Goal: Information Seeking & Learning: Learn about a topic

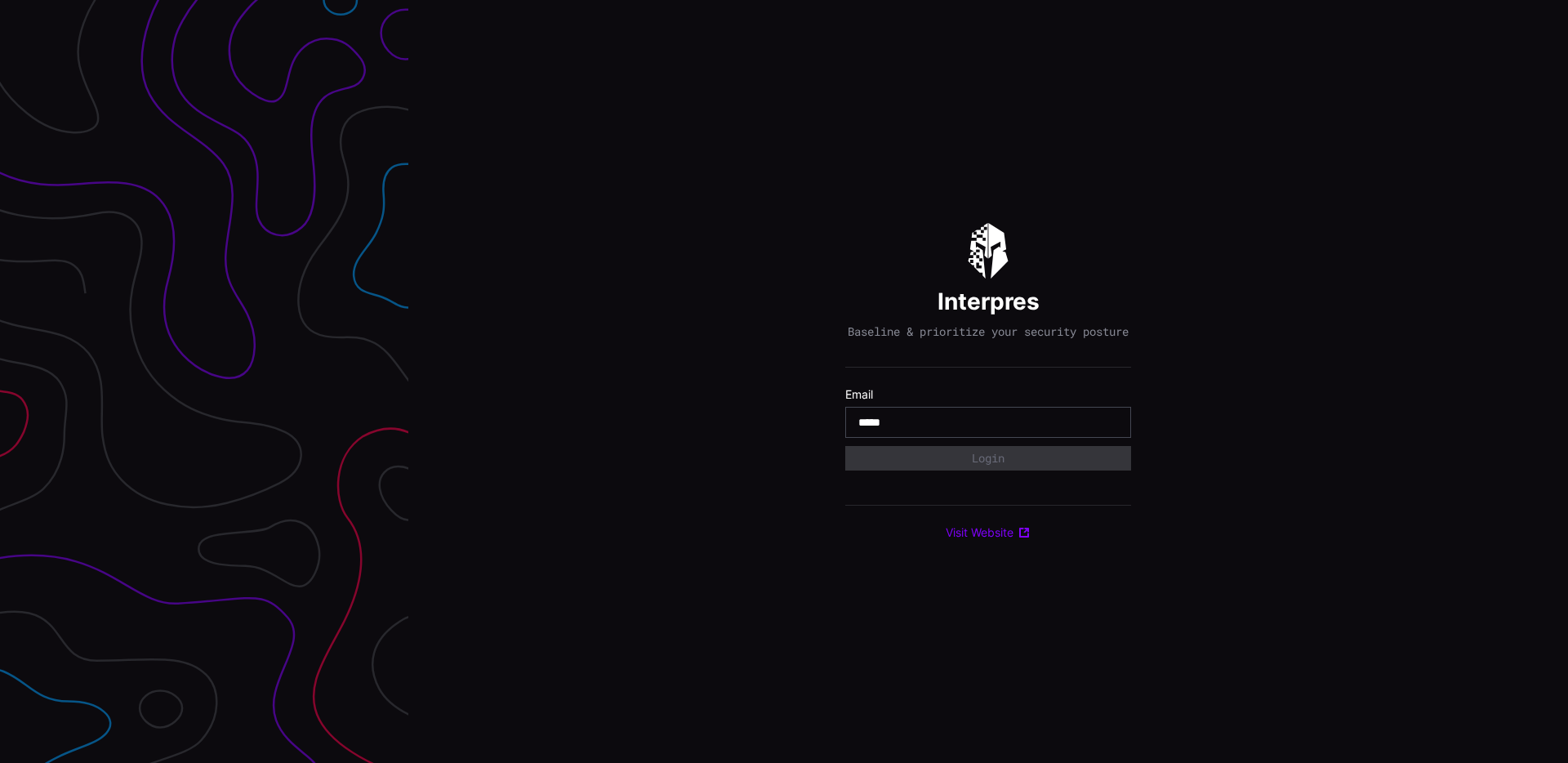
type input "**********"
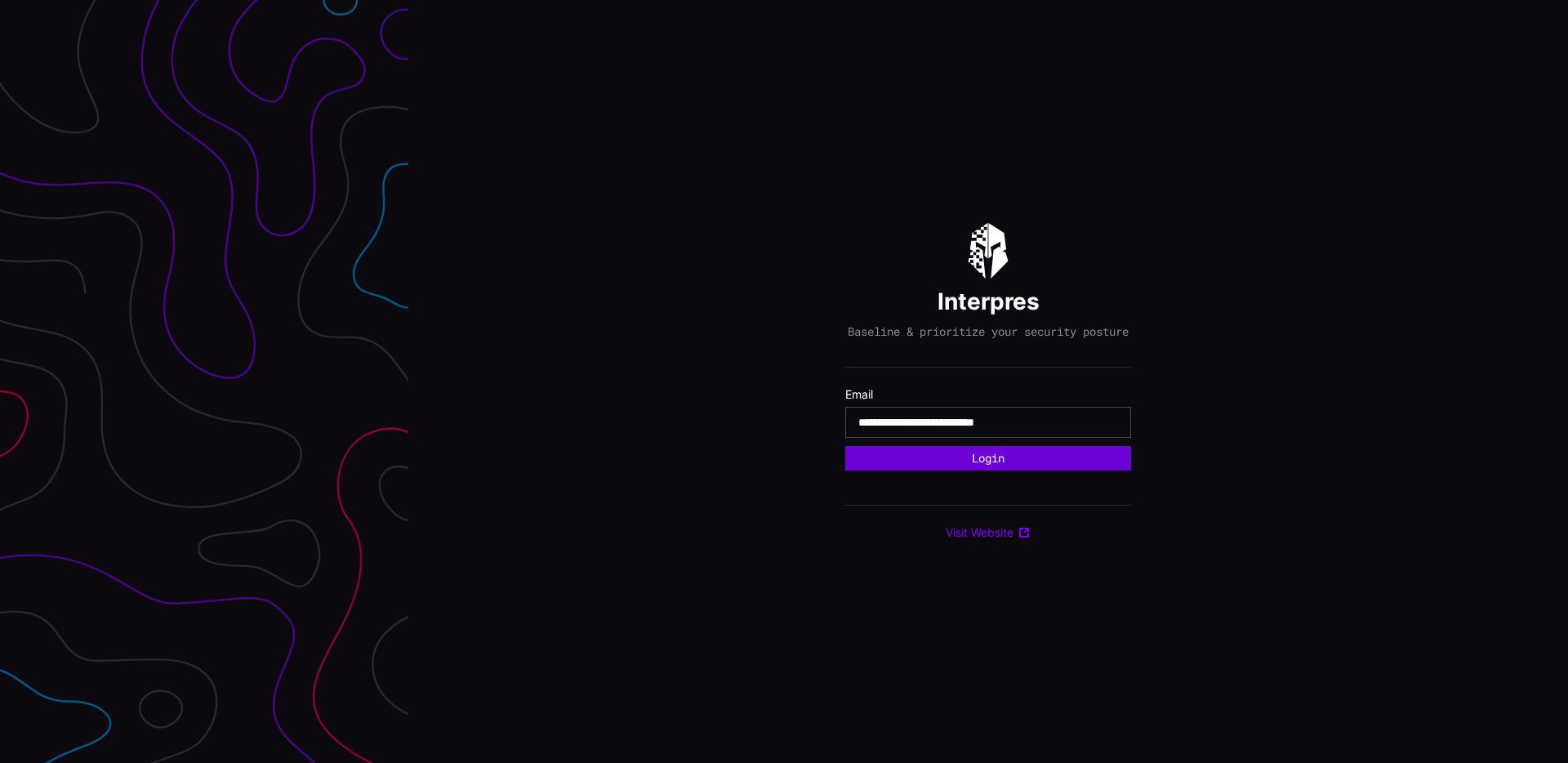
click at [990, 469] on button "Login" at bounding box center [989, 458] width 286 height 25
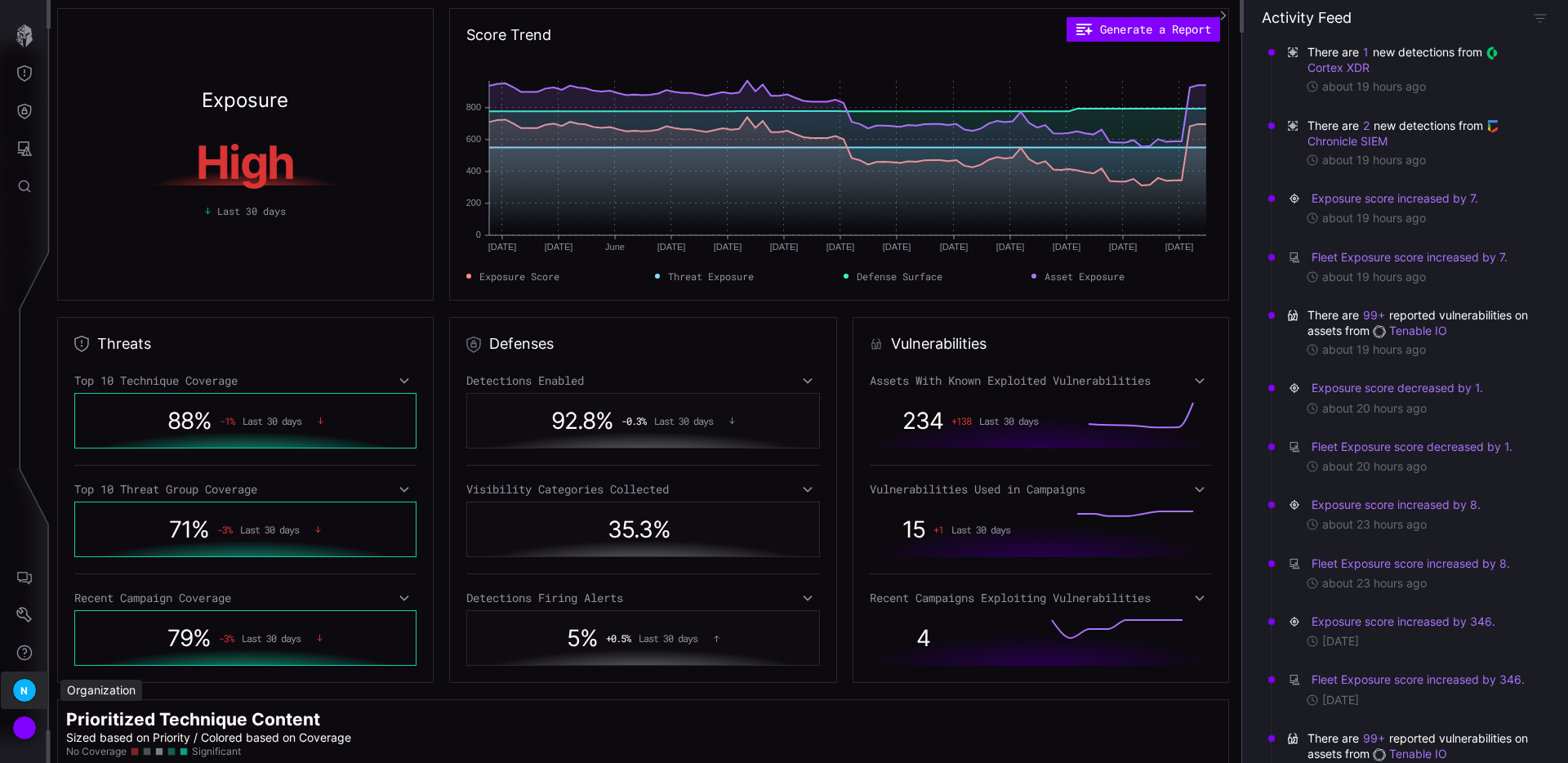
click at [26, 688] on span "N" at bounding box center [24, 691] width 8 height 17
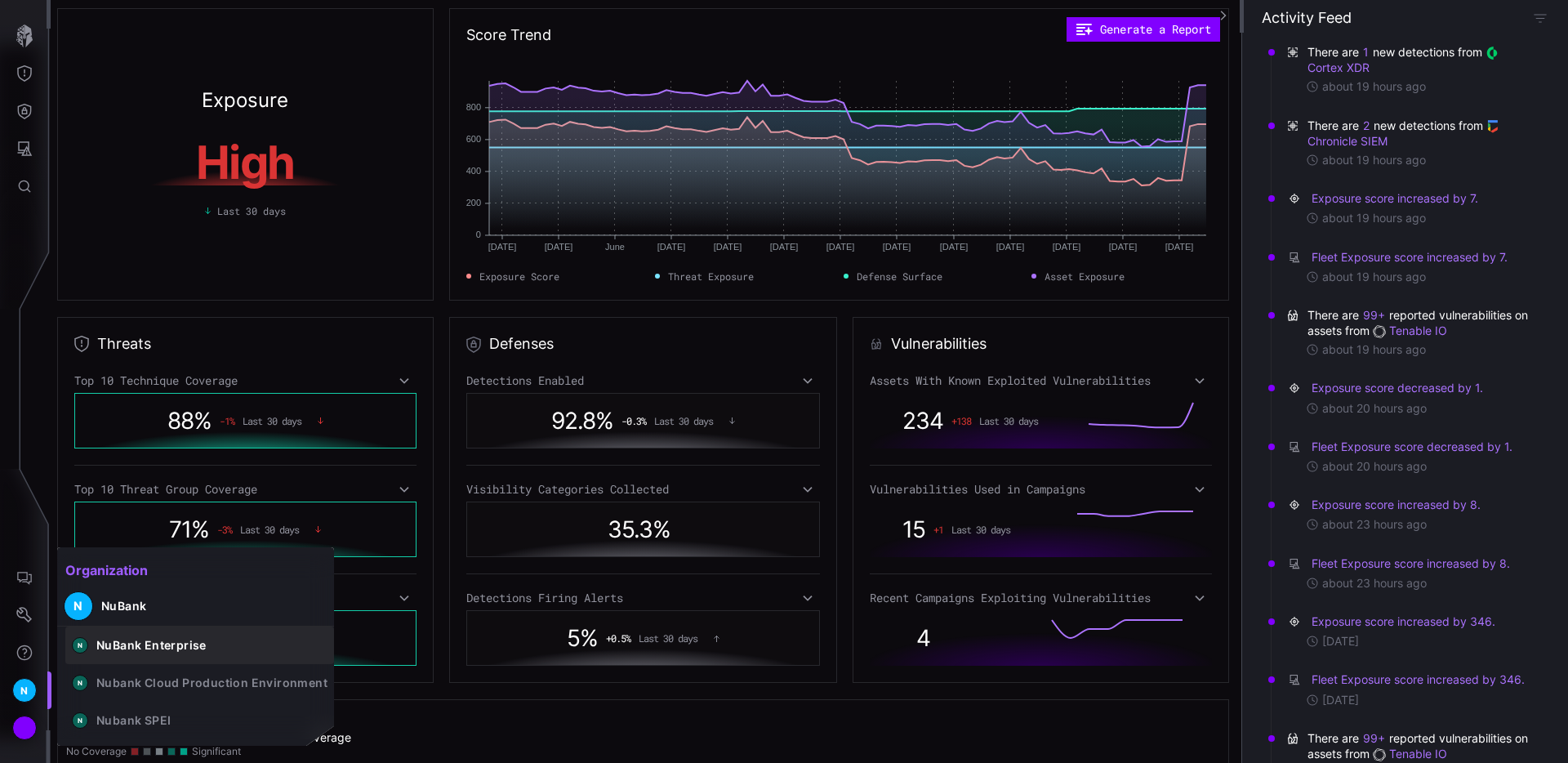
click at [180, 648] on div "NuBank Enterprise" at bounding box center [151, 645] width 110 height 15
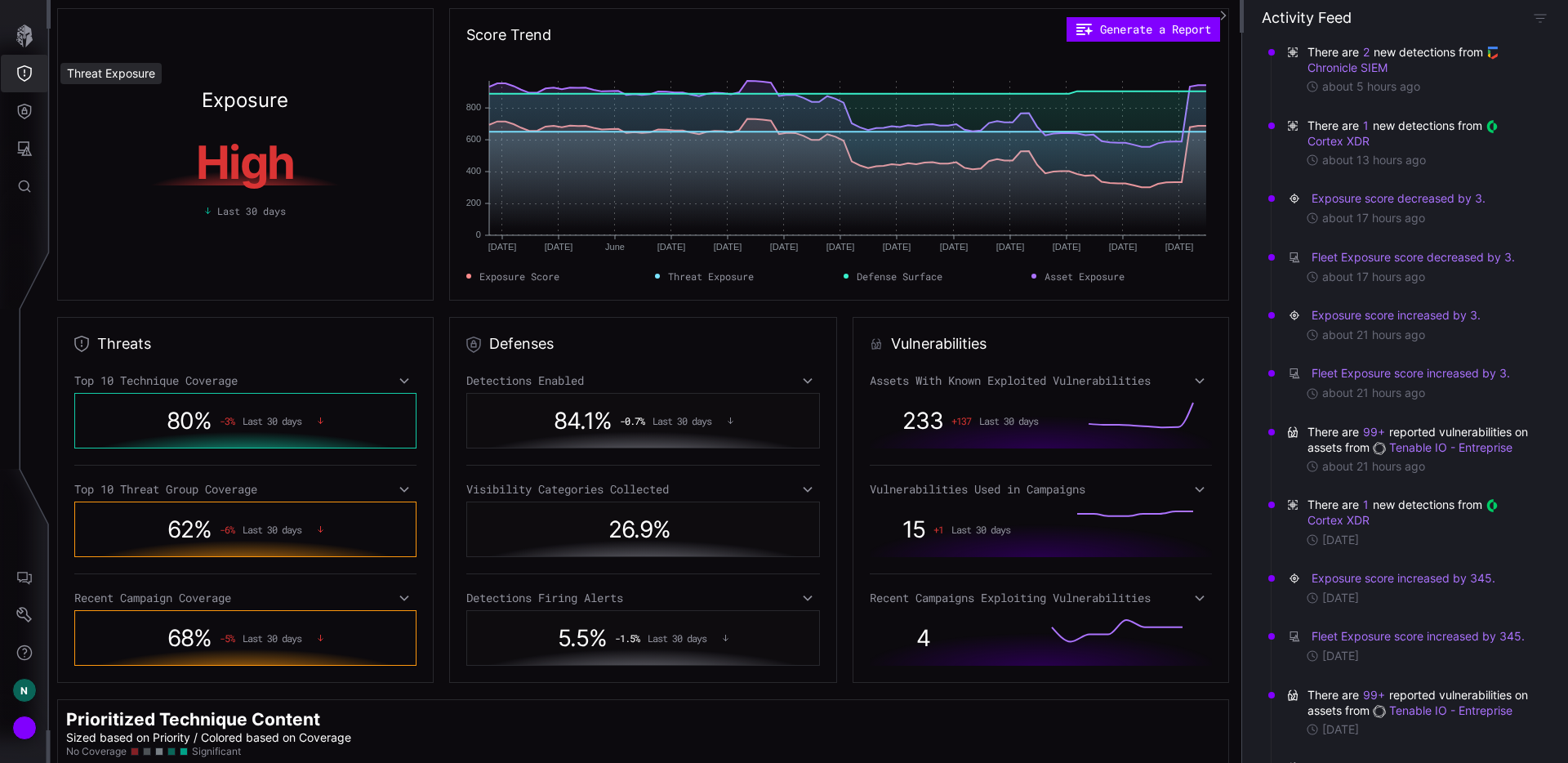
click at [23, 85] on button "Threat Exposure" at bounding box center [24, 74] width 47 height 38
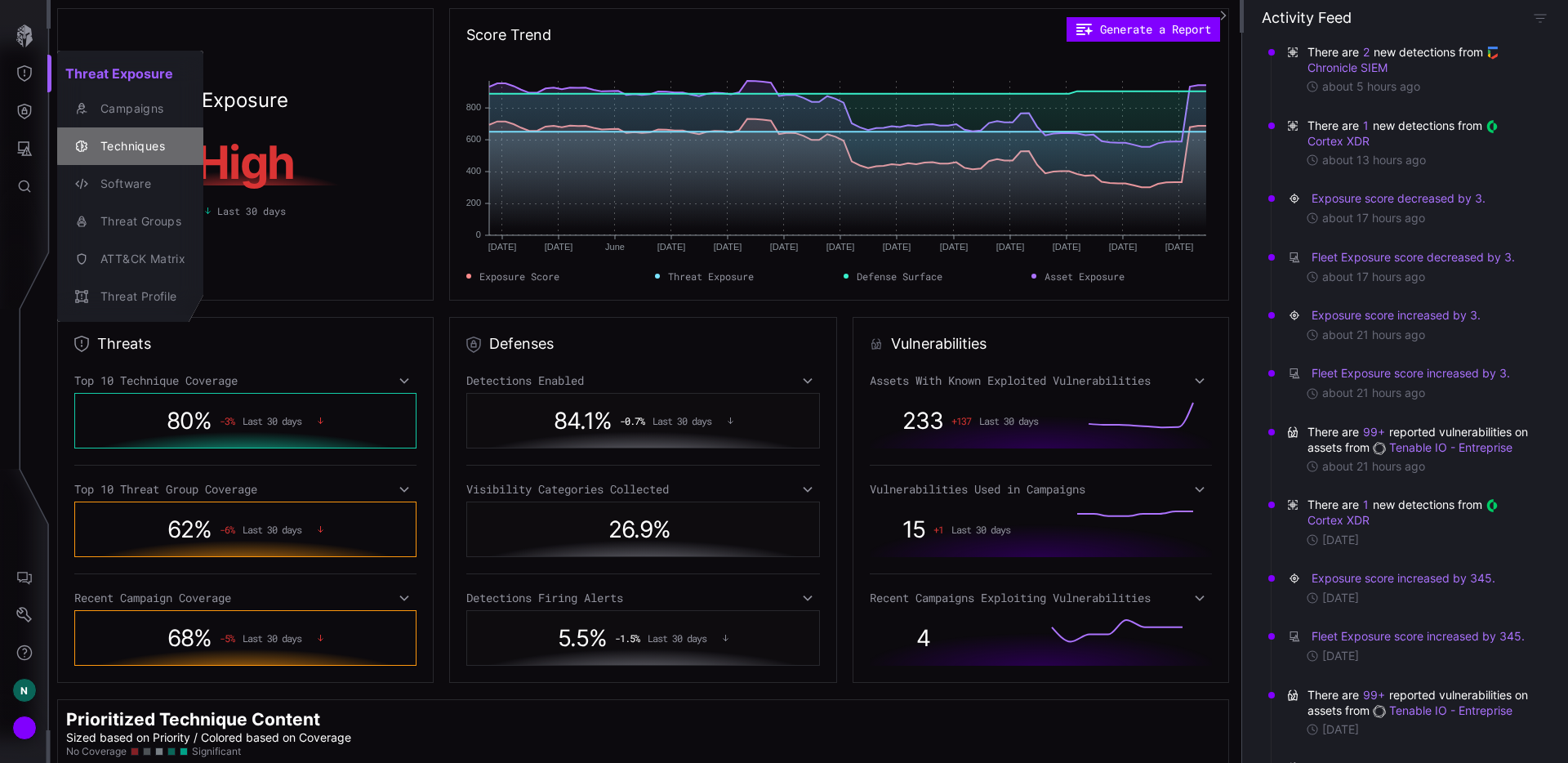
click at [132, 139] on div "Techniques" at bounding box center [139, 146] width 93 height 21
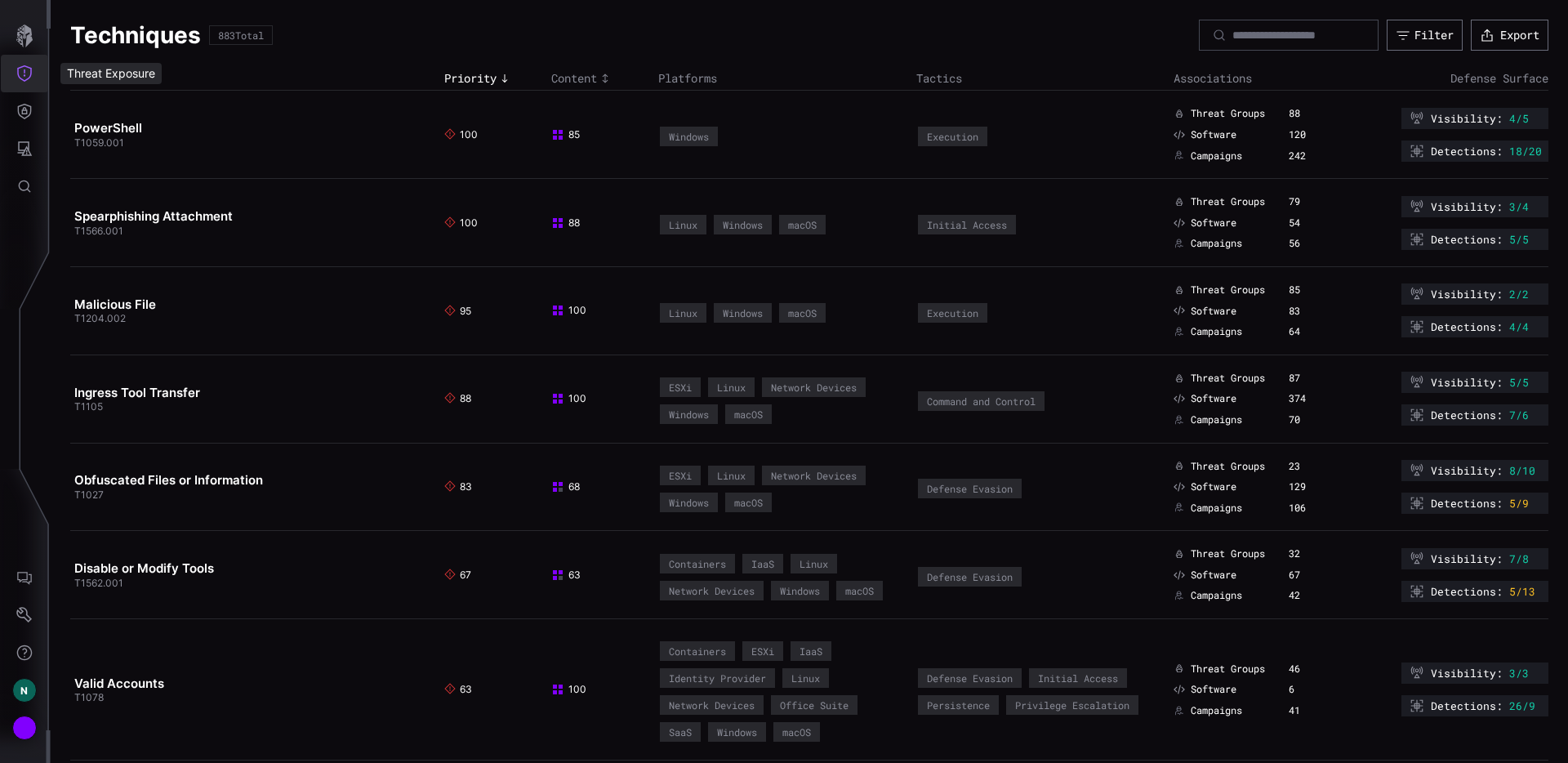
click at [29, 66] on icon "Threat Exposure" at bounding box center [24, 73] width 16 height 16
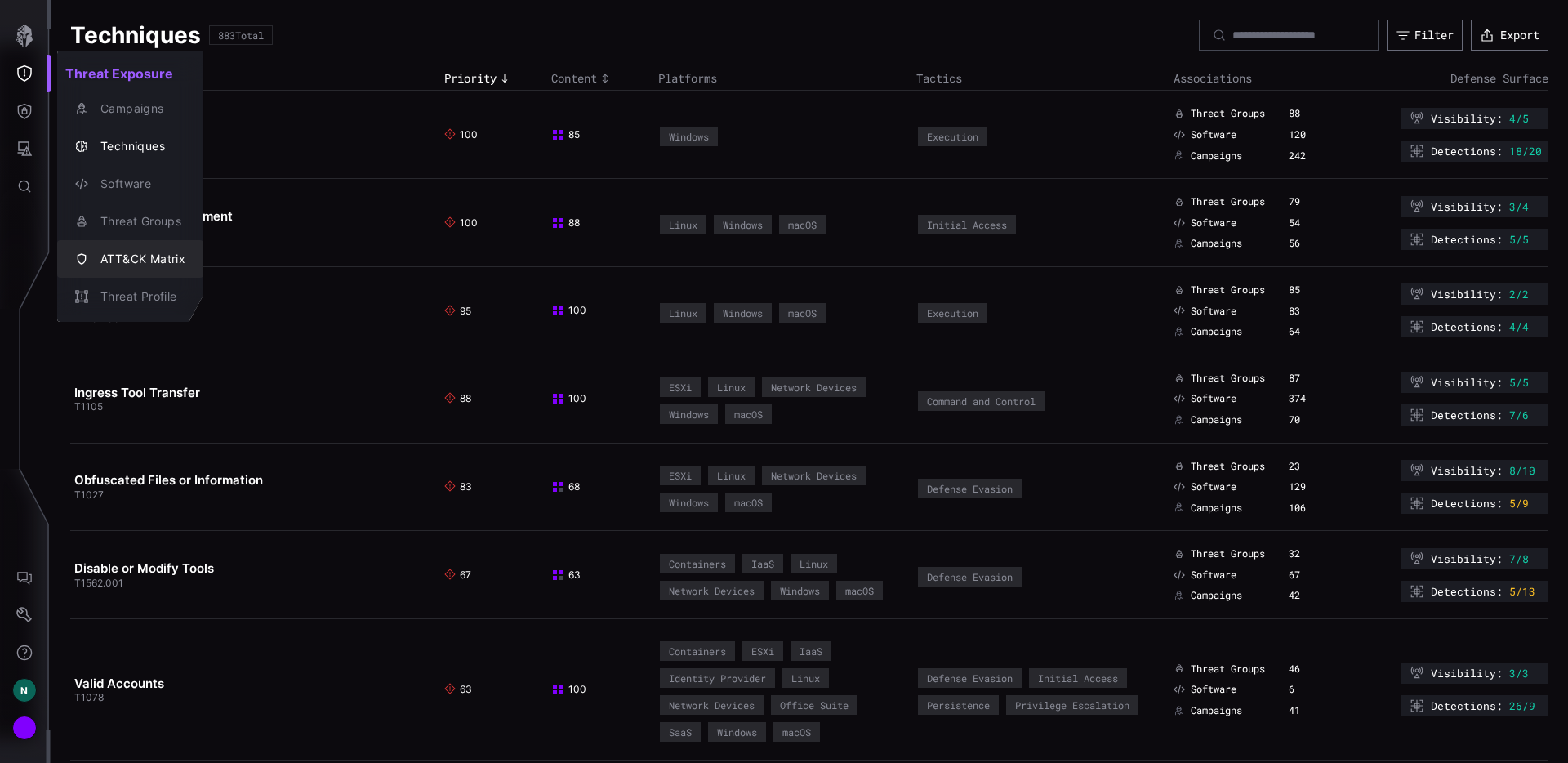
click at [145, 259] on div "ATT&CK Matrix" at bounding box center [139, 259] width 93 height 21
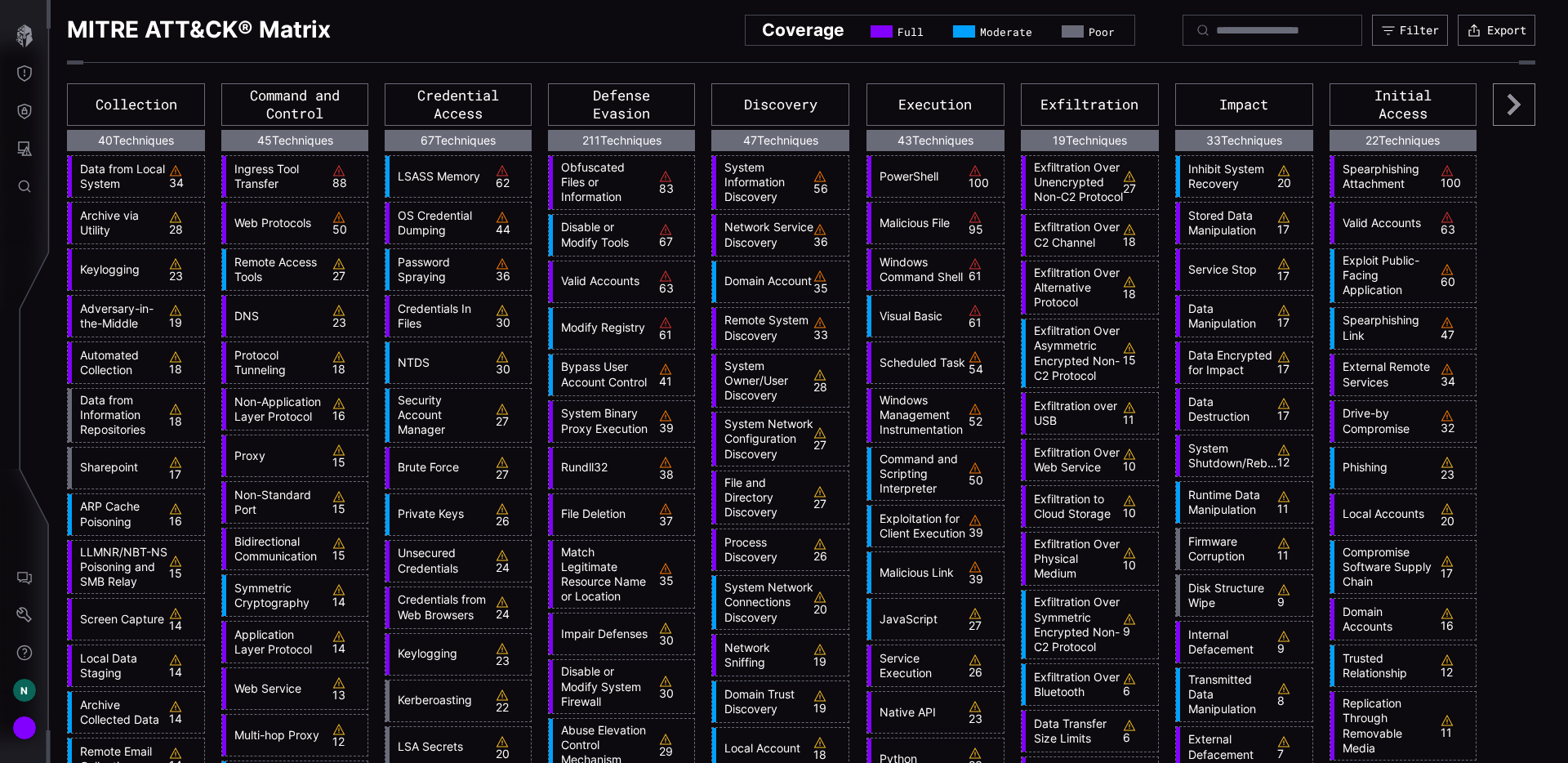
click at [1089, 194] on link "Exfiltration Over Unencrypted Non-C2 Protocol" at bounding box center [1075, 182] width 98 height 45
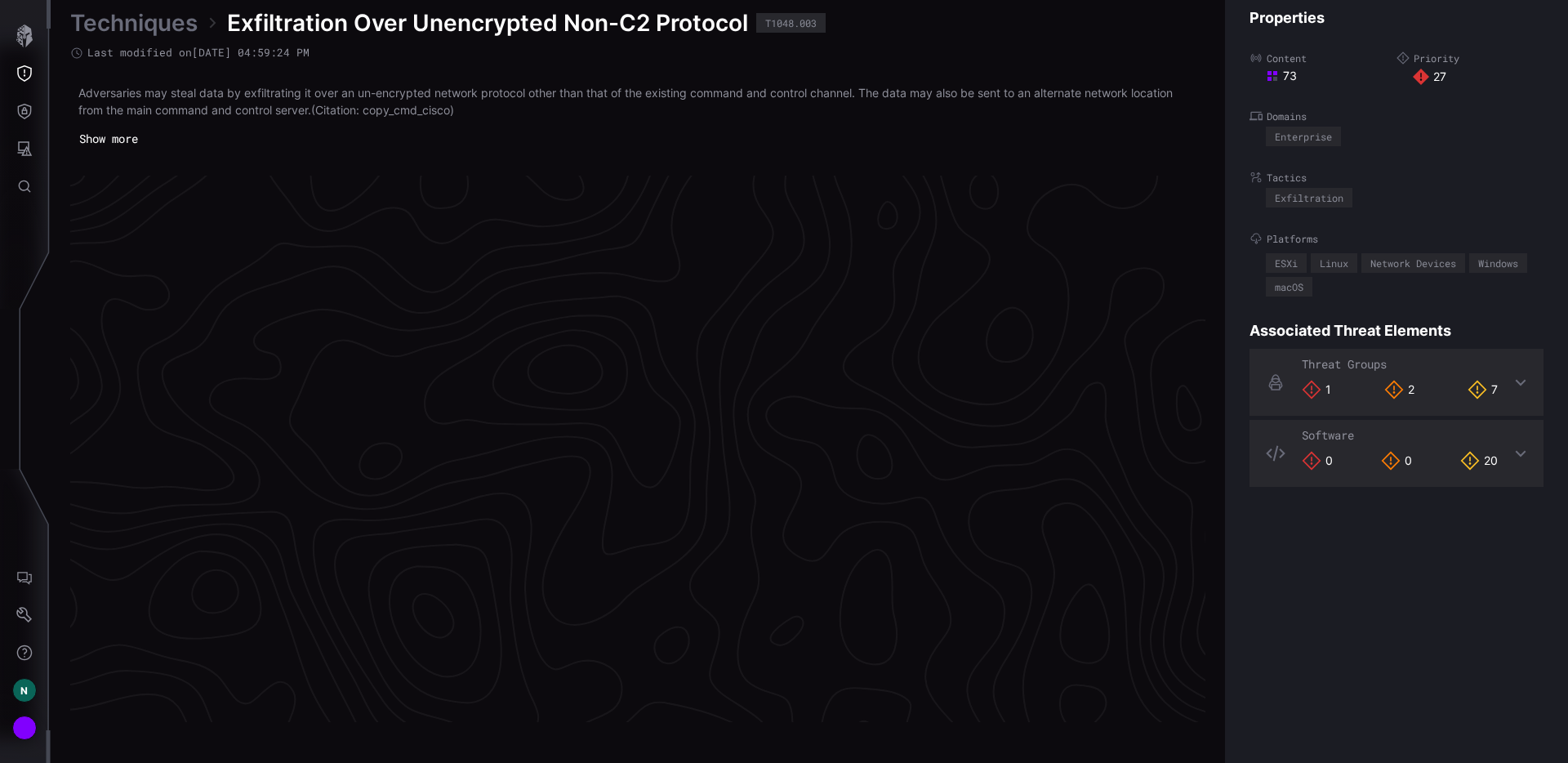
scroll to position [3410, 664]
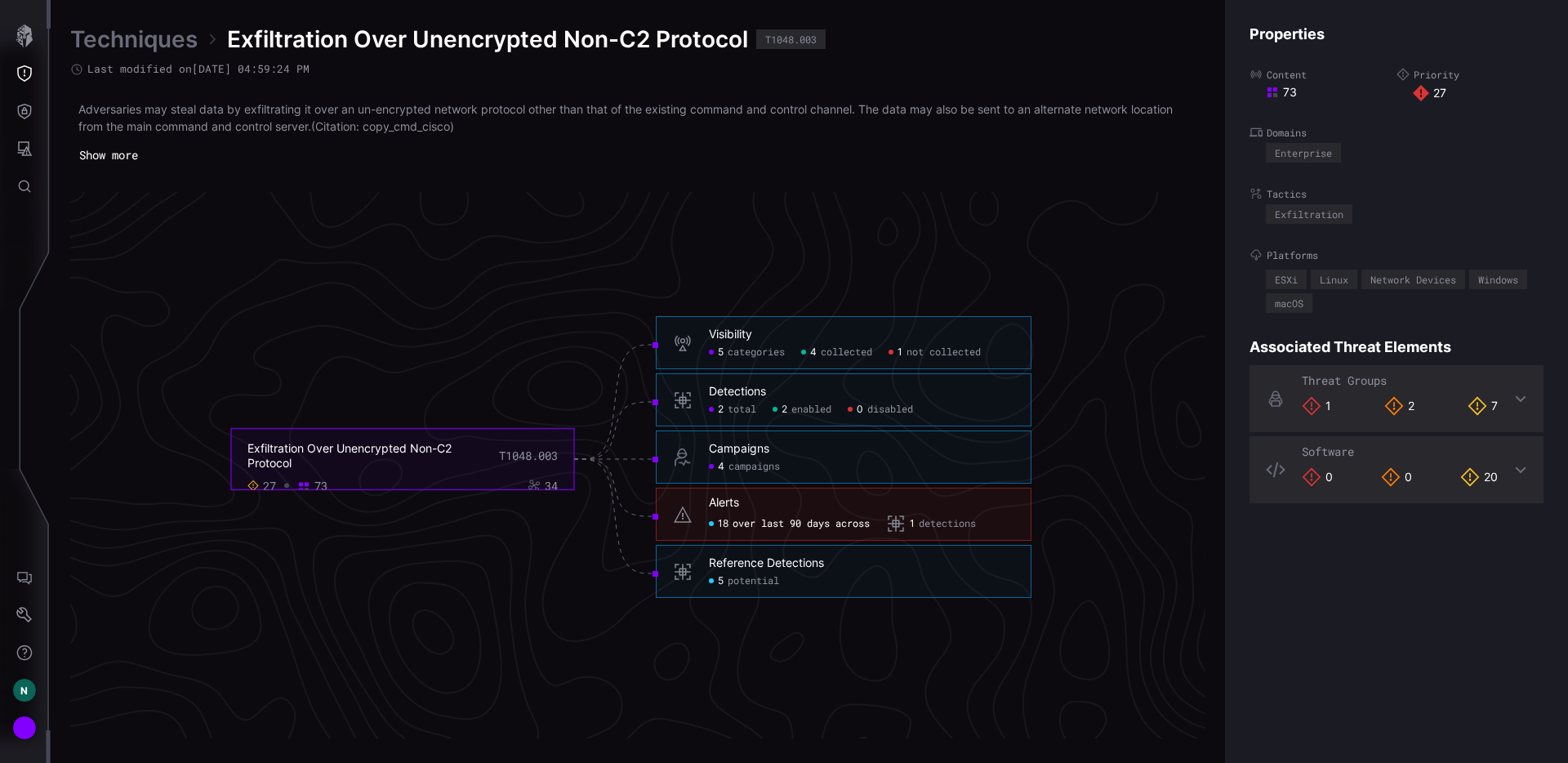
click at [818, 519] on span "over last 90 days across" at bounding box center [801, 524] width 137 height 13
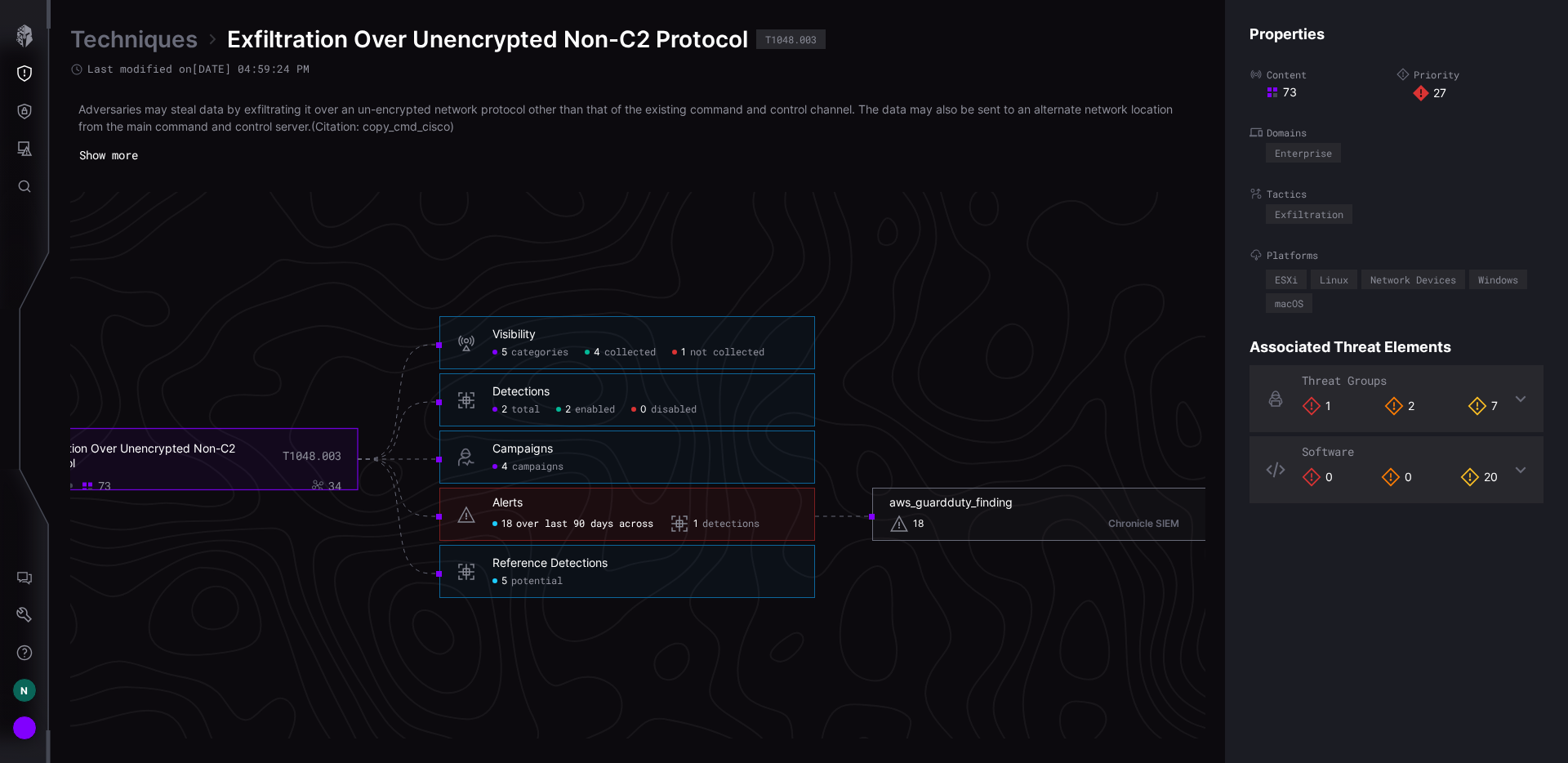
click at [952, 508] on div "aws_guardduty_finding" at bounding box center [951, 502] width 123 height 15
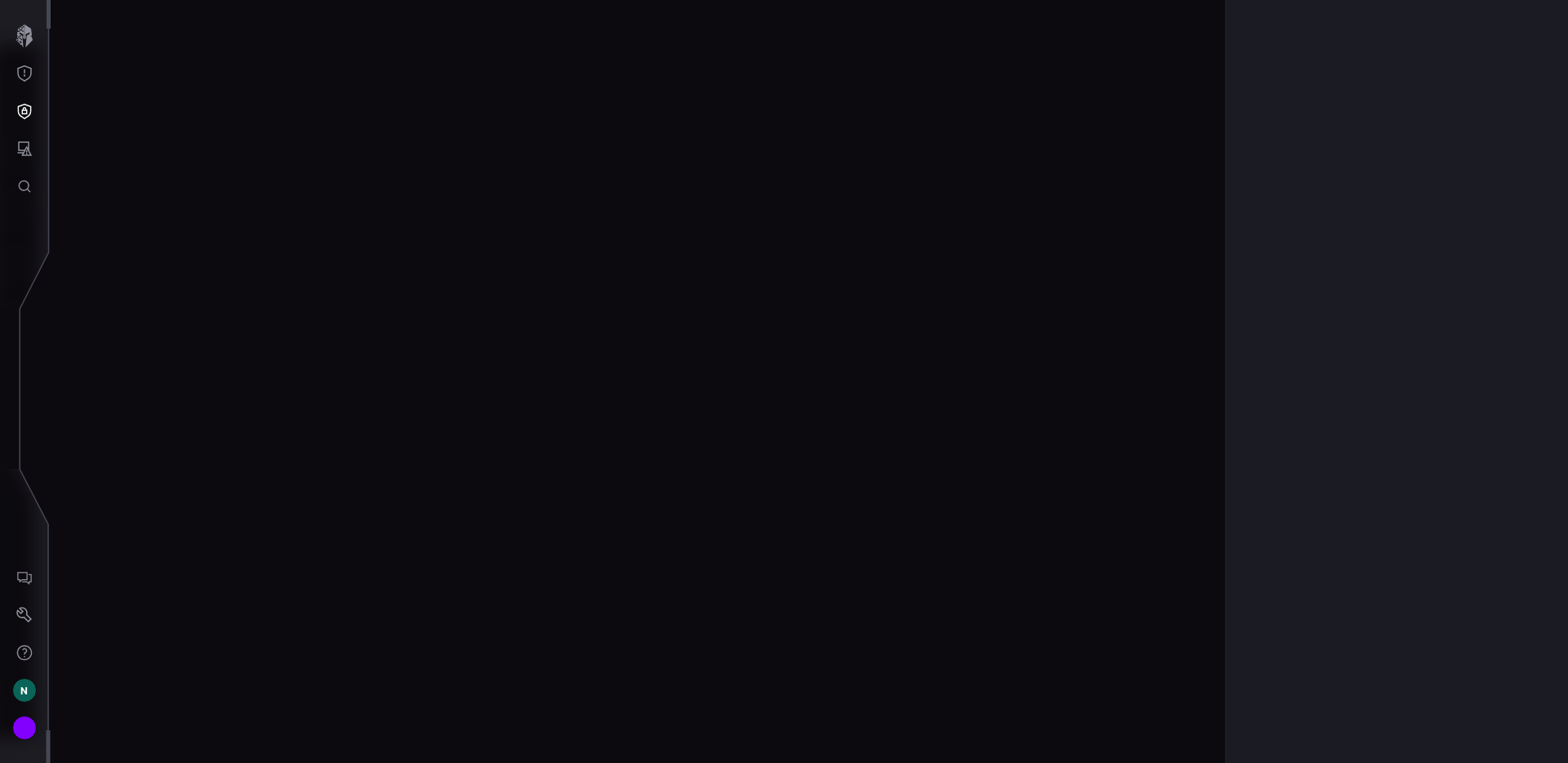
scroll to position [3409, 664]
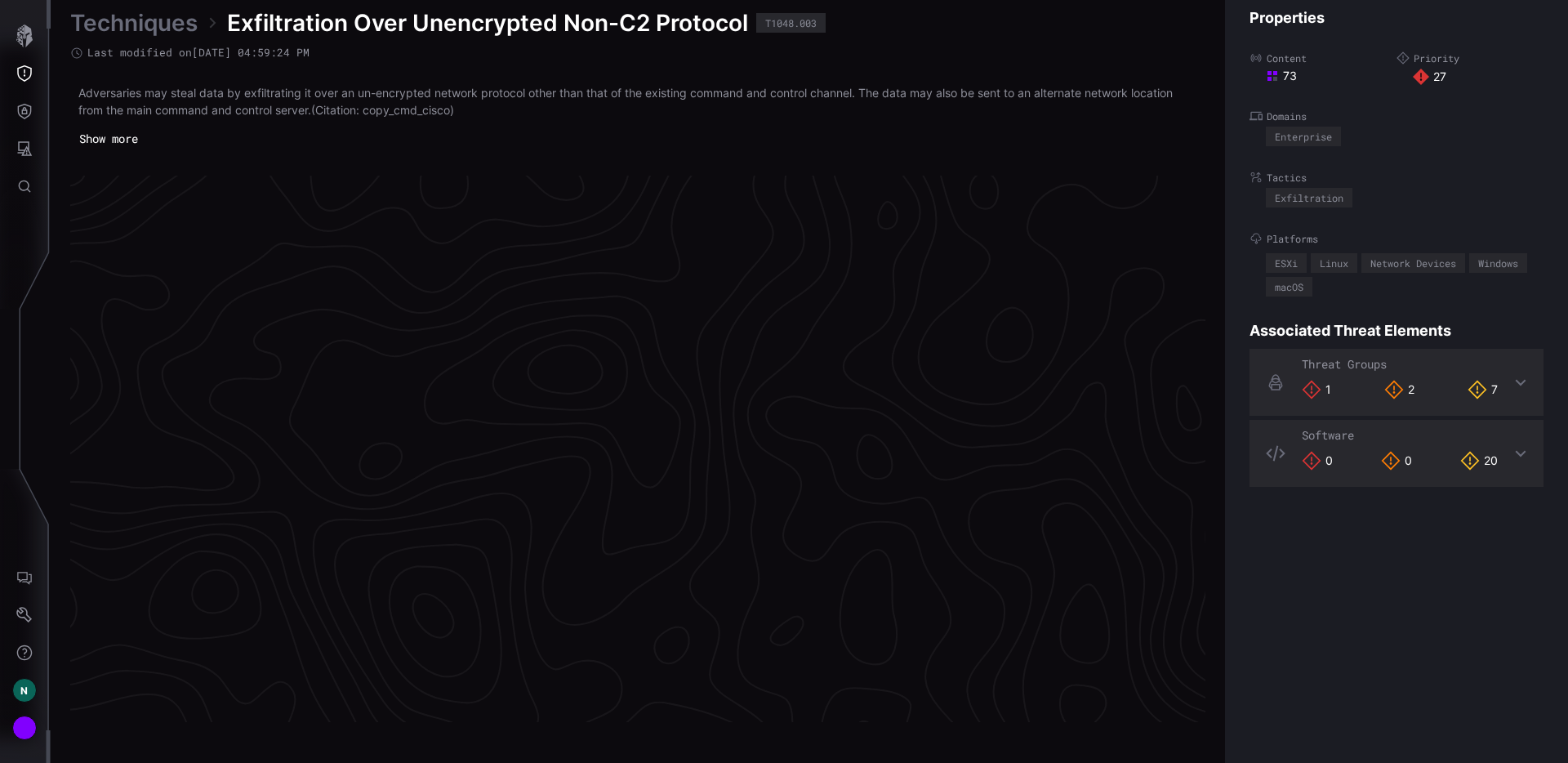
scroll to position [3410, 664]
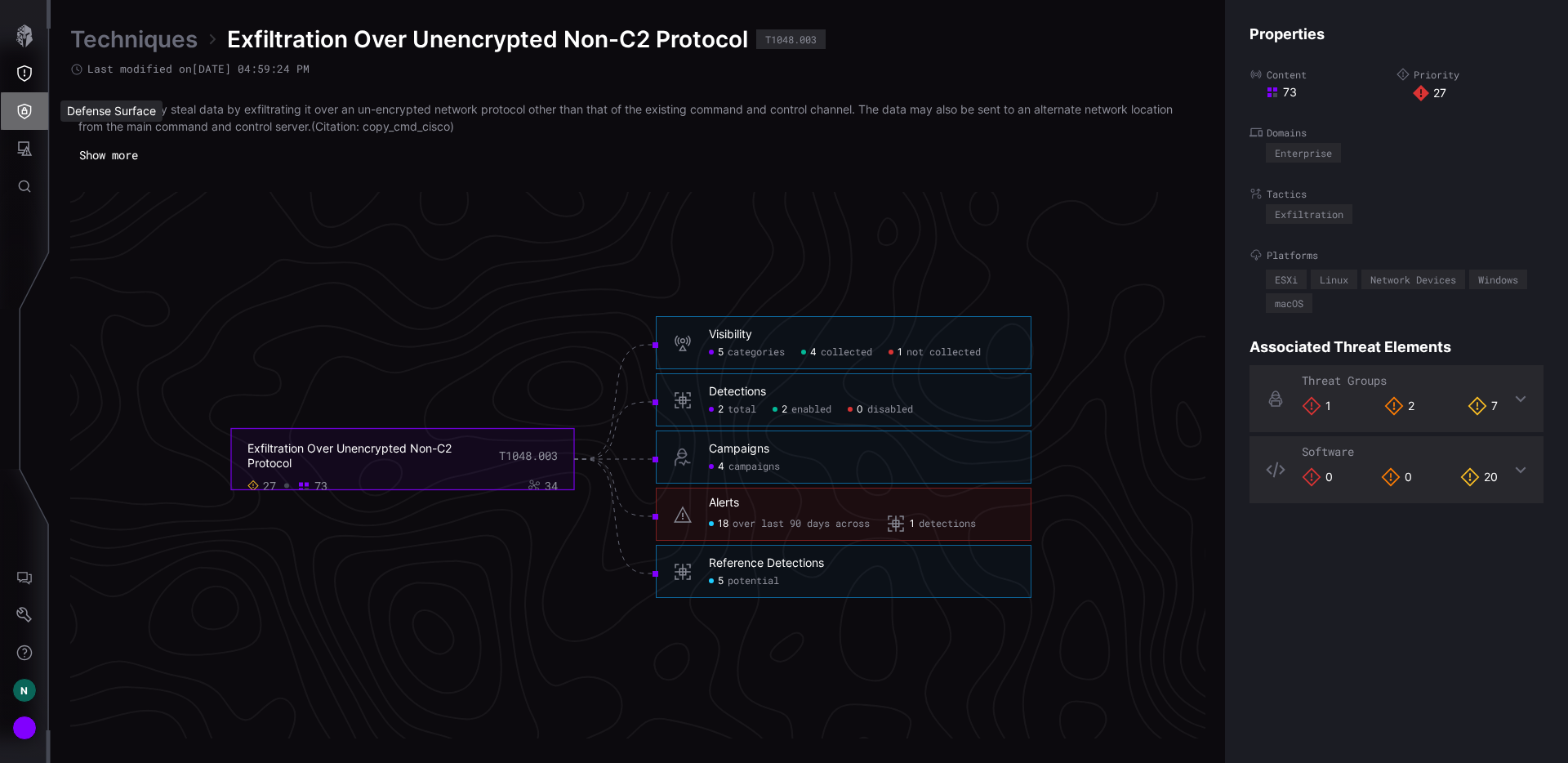
click at [12, 115] on button "Defense Surface" at bounding box center [24, 111] width 47 height 38
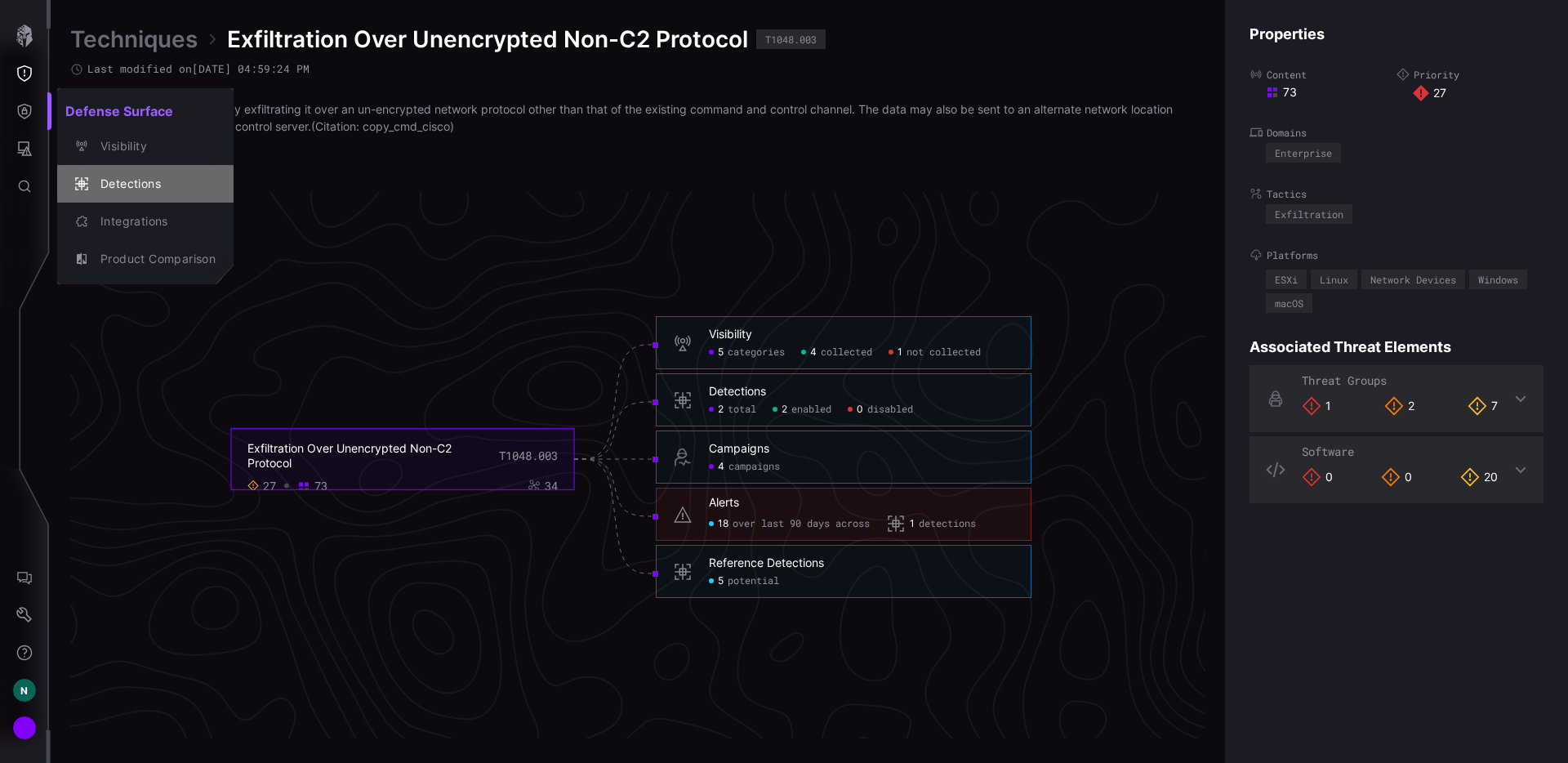
click at [106, 189] on div "Detections" at bounding box center [154, 184] width 123 height 21
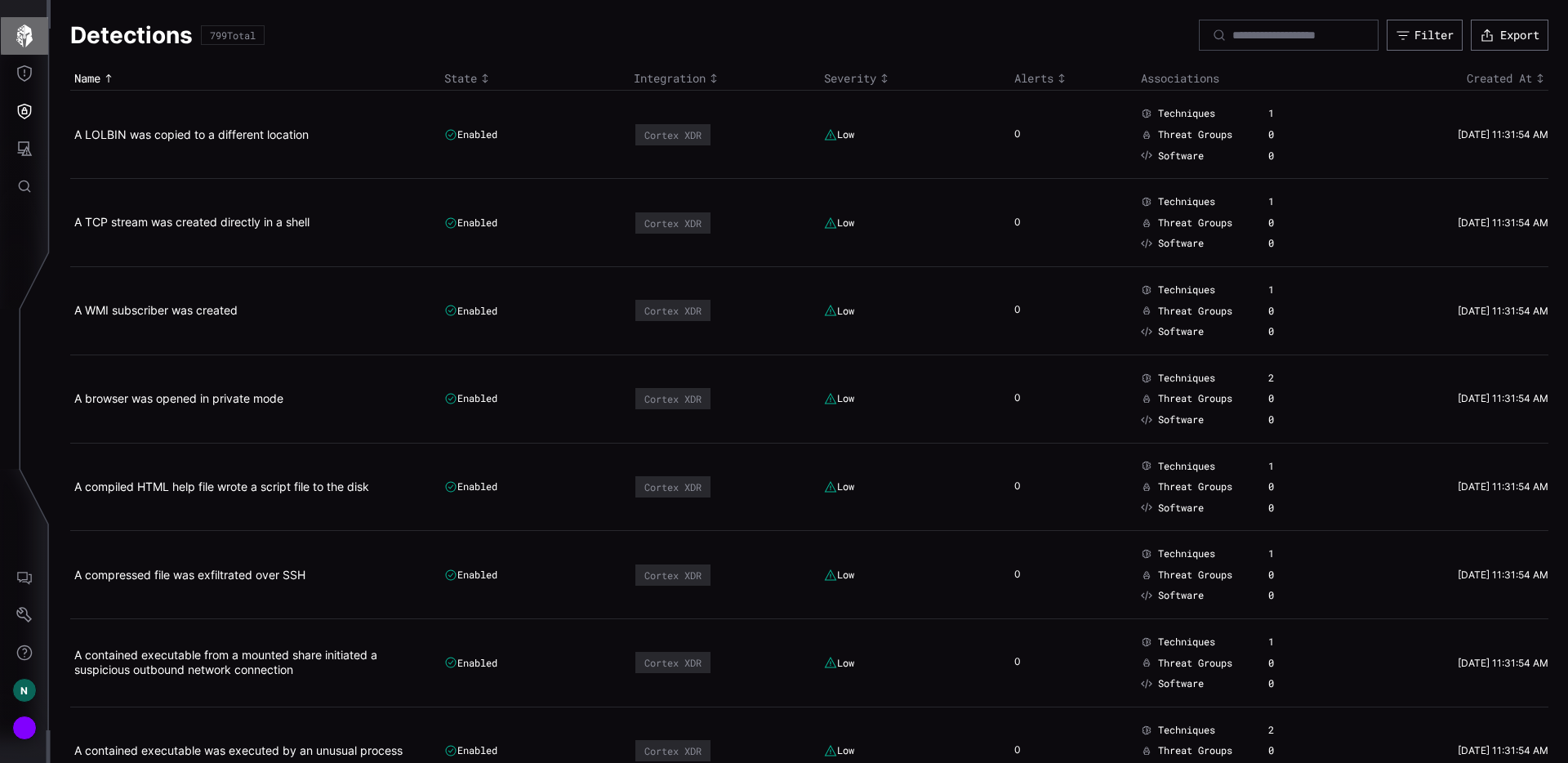
click at [36, 39] on button "button" at bounding box center [24, 36] width 47 height 38
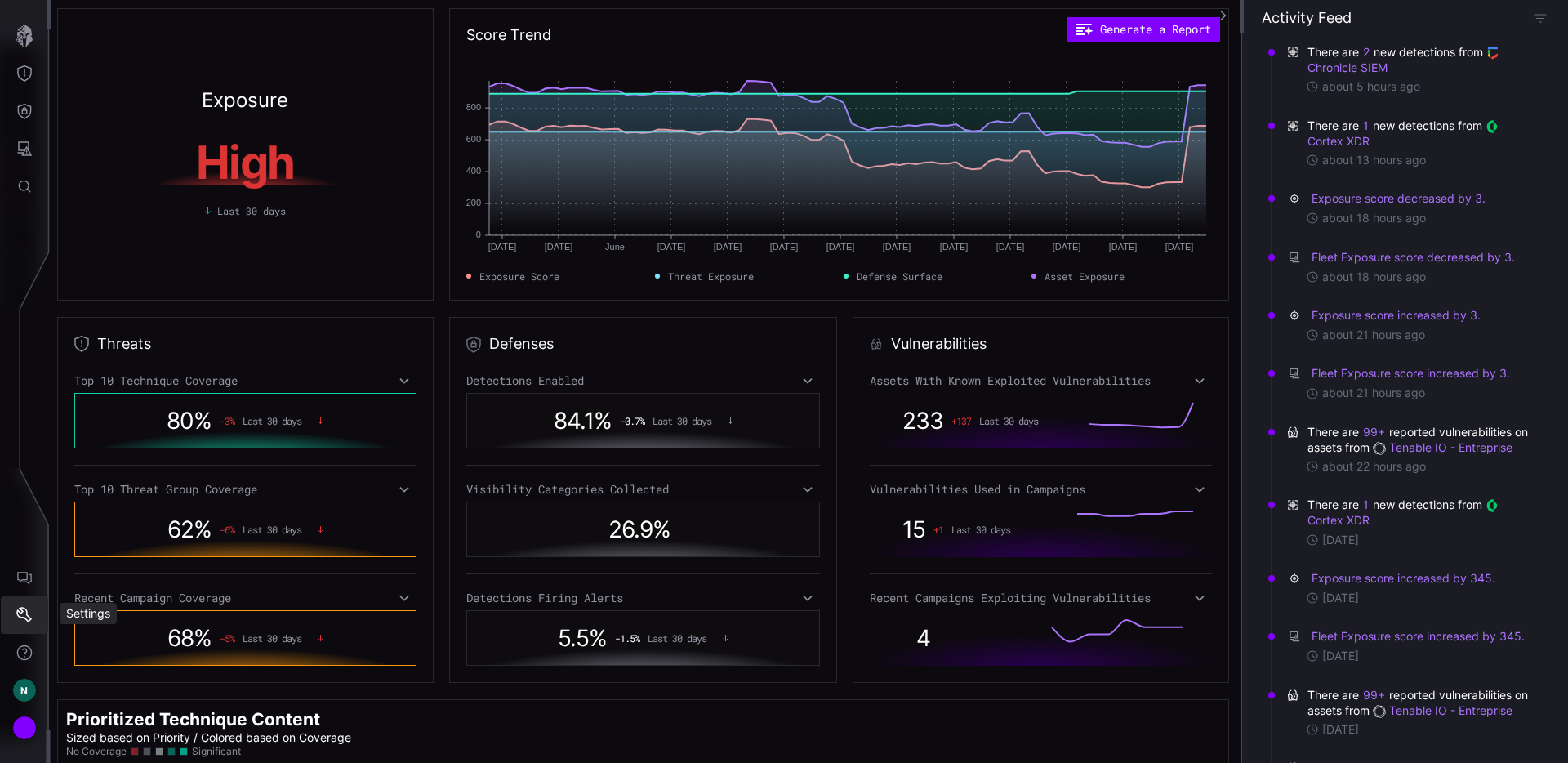
click at [14, 616] on button "Settings" at bounding box center [24, 616] width 47 height 38
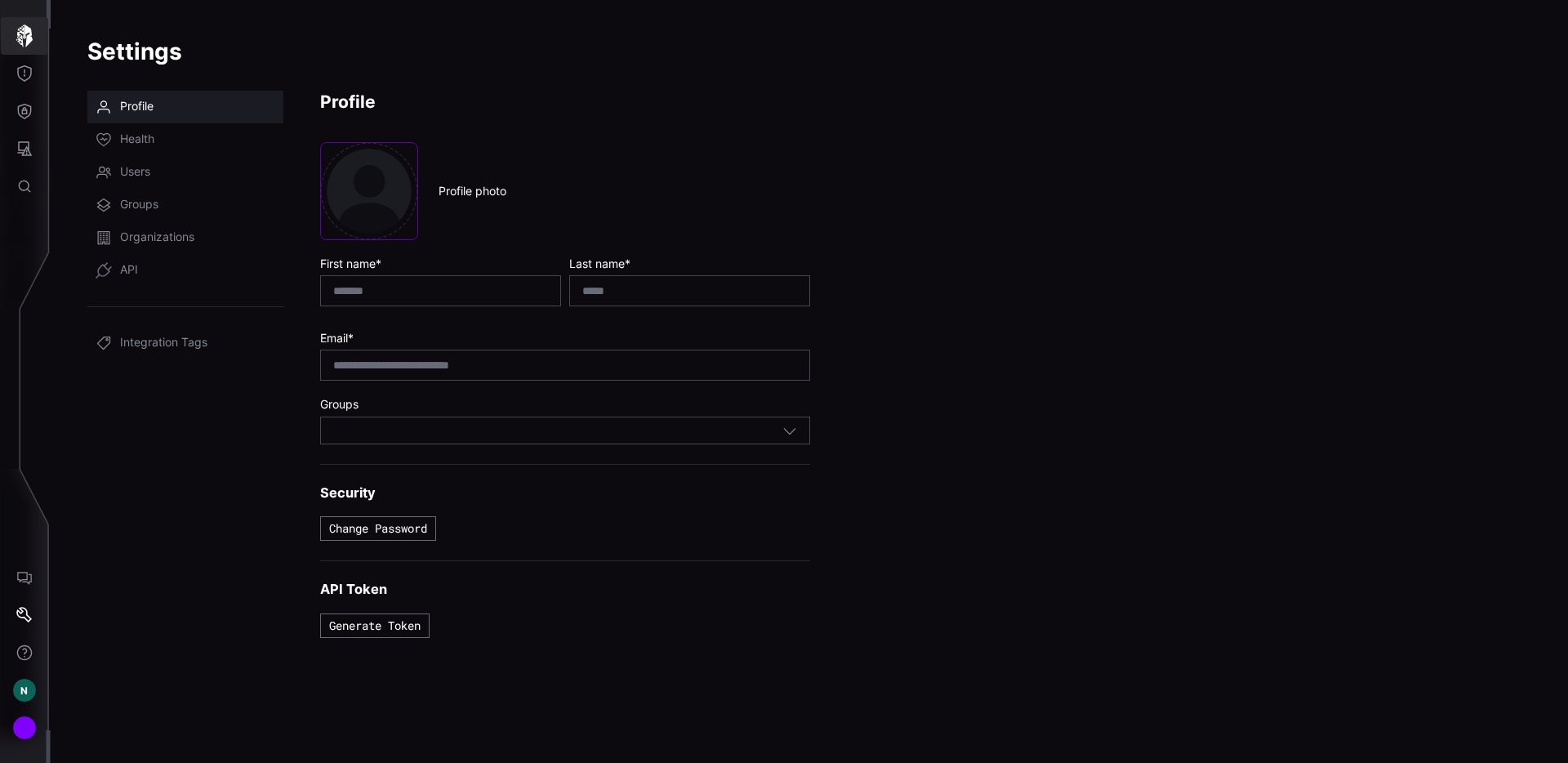
click at [21, 41] on icon "button" at bounding box center [24, 36] width 23 height 23
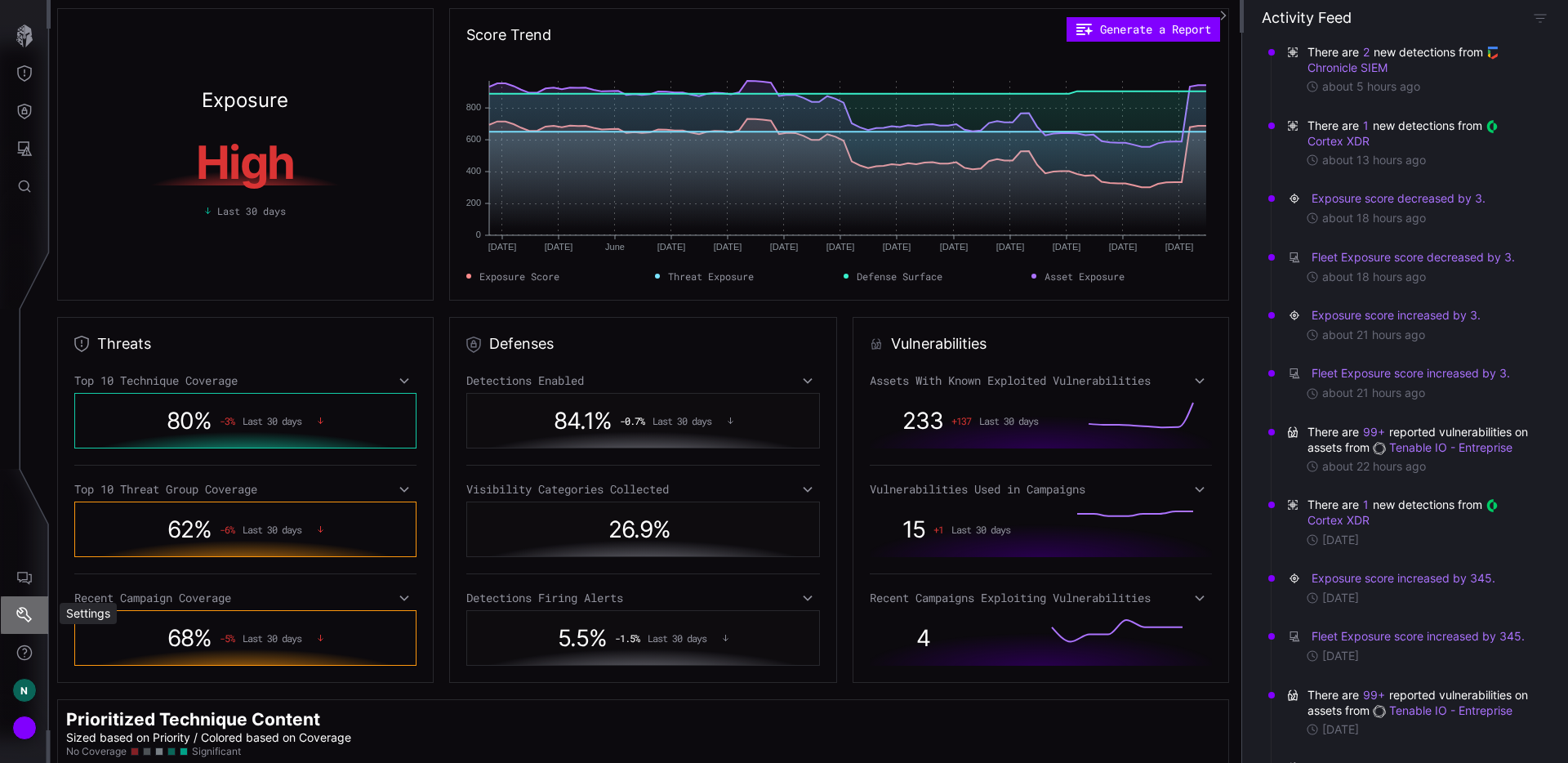
click at [33, 612] on button "Settings" at bounding box center [24, 616] width 47 height 38
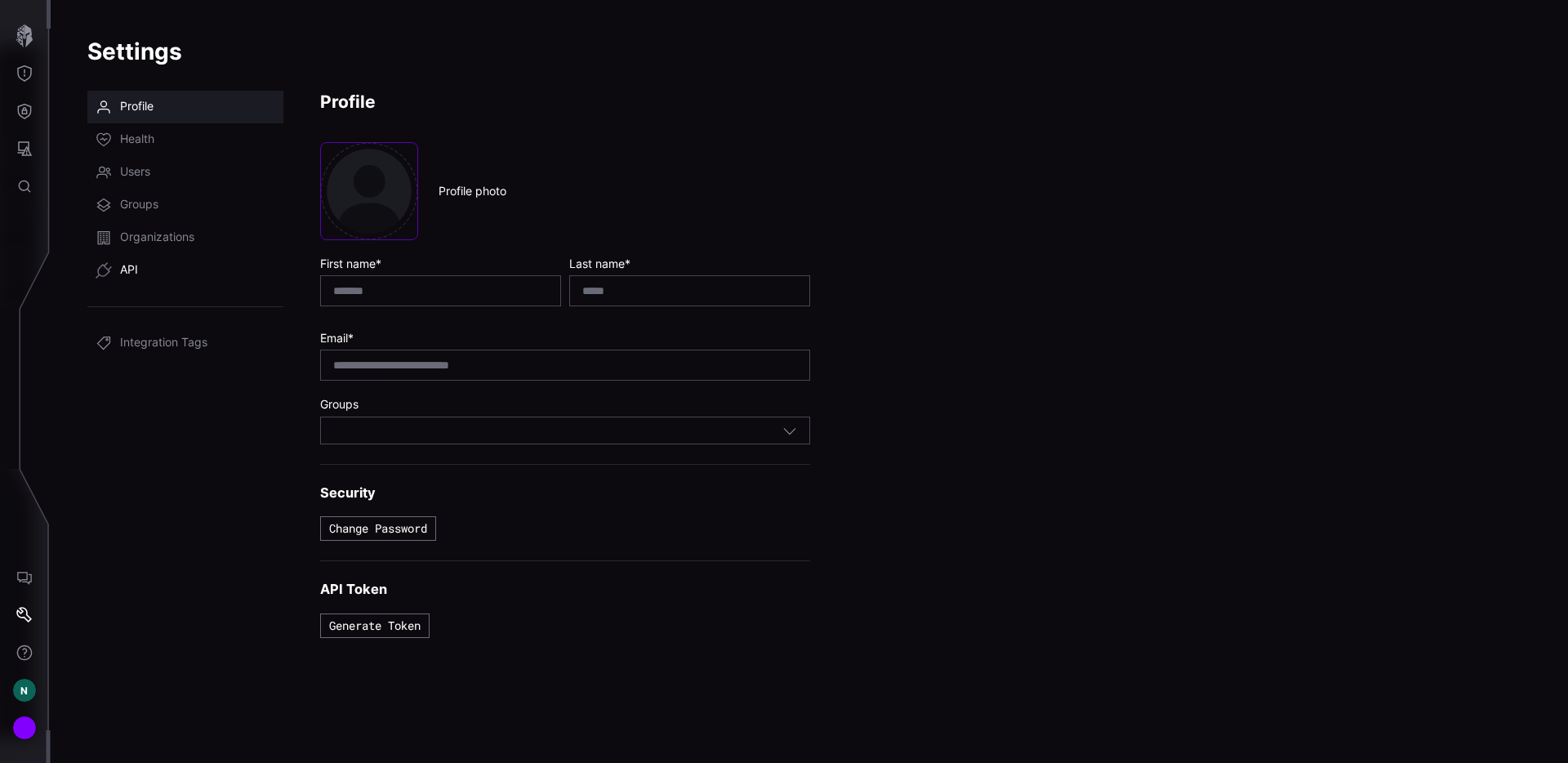
click at [161, 259] on link "API" at bounding box center [185, 271] width 196 height 33
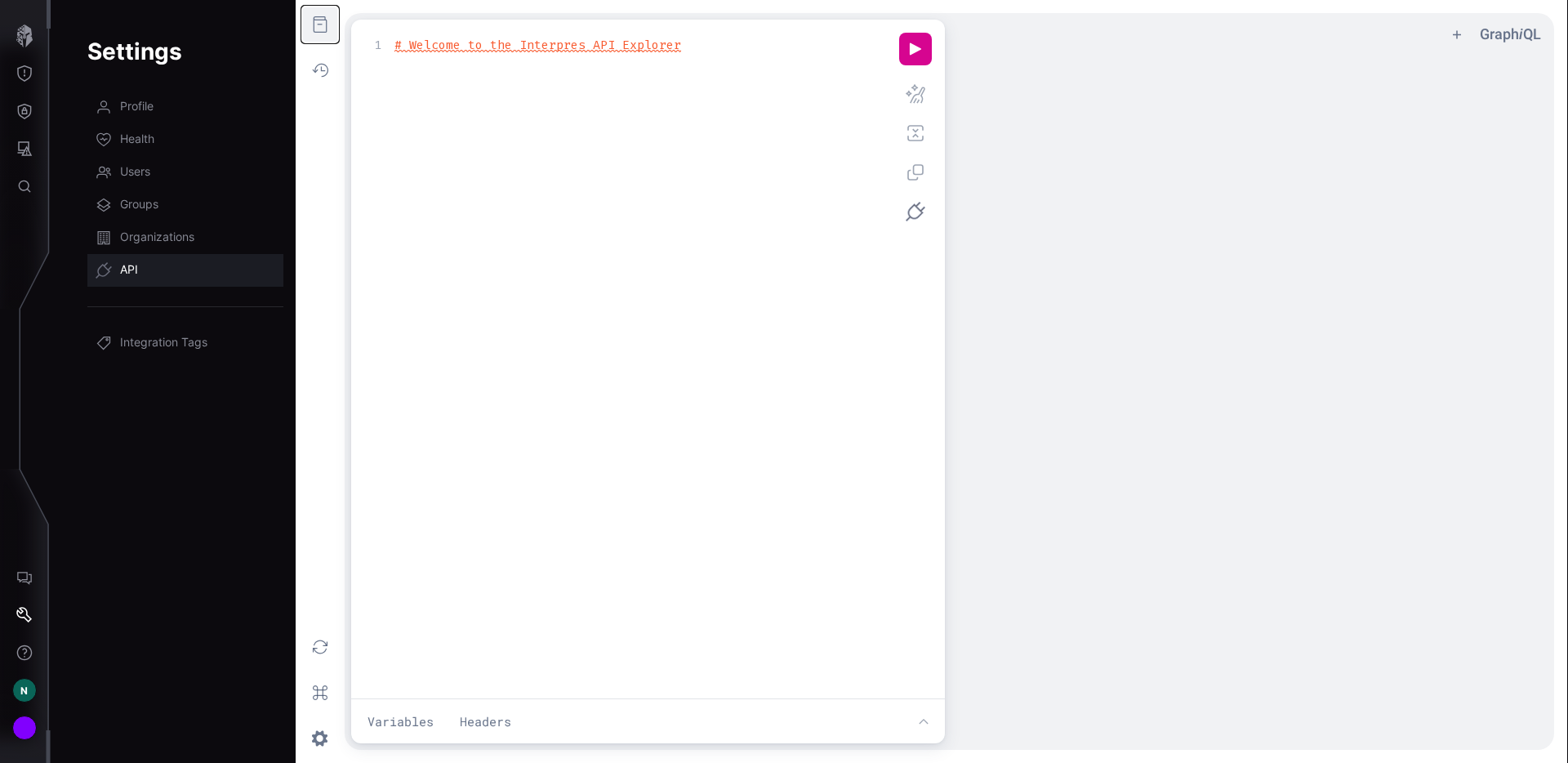
click at [327, 28] on button "f ee icon" at bounding box center [320, 25] width 36 height 36
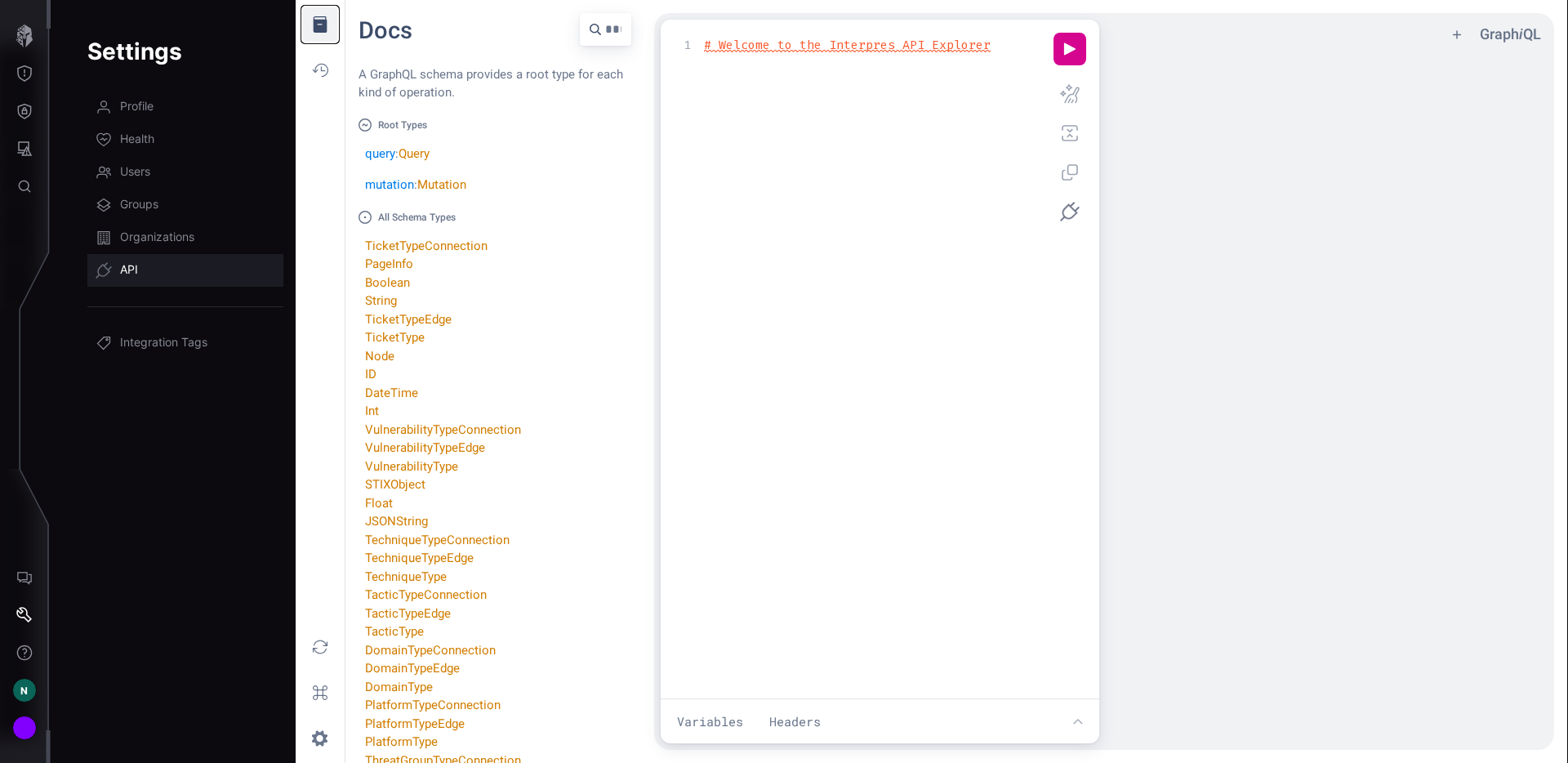
click at [327, 28] on button "r ee icon" at bounding box center [320, 25] width 36 height 36
